Goal: Find specific page/section: Find specific page/section

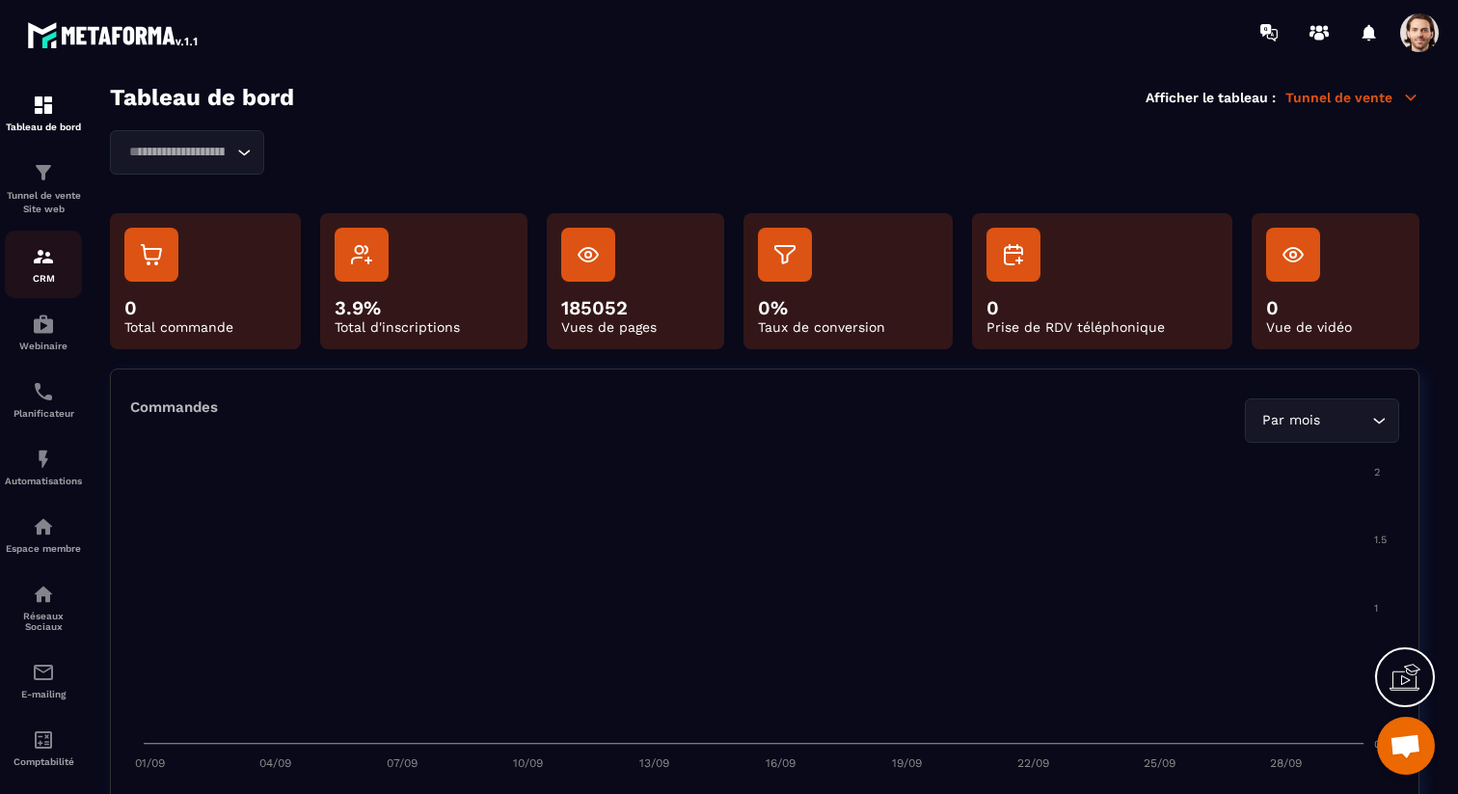
click at [56, 264] on div "CRM" at bounding box center [43, 264] width 77 height 39
click at [49, 406] on div "Planificateur" at bounding box center [43, 399] width 77 height 39
